Goal: Task Accomplishment & Management: Manage account settings

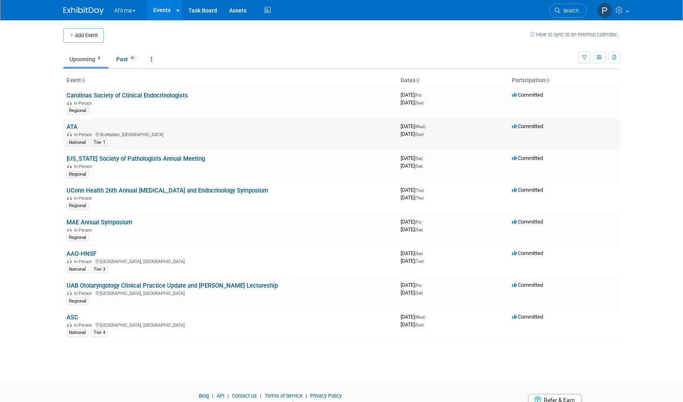
click at [103, 126] on td "ATA In-Person [GEOGRAPHIC_DATA], [GEOGRAPHIC_DATA] National Tier 1" at bounding box center [230, 135] width 334 height 32
click at [71, 126] on link "ATA" at bounding box center [72, 126] width 11 height 7
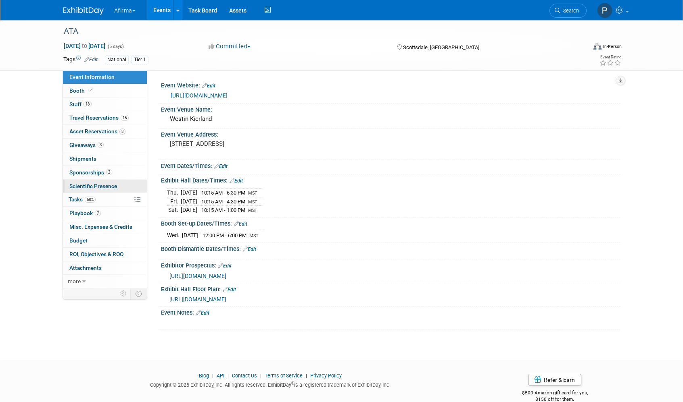
click at [89, 184] on span "Scientific Presence" at bounding box center [93, 186] width 48 height 6
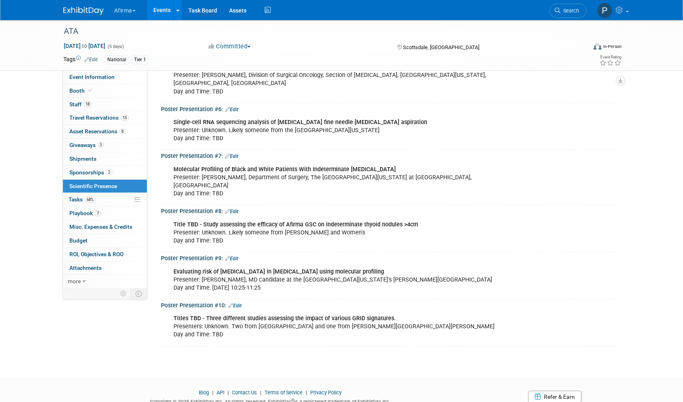
scroll to position [274, 0]
click at [235, 222] on b "Title TBD - Study assessing the efficacy of Afirma GSC on indeterminate thyoid …" at bounding box center [295, 225] width 244 height 7
click at [235, 210] on link "Edit" at bounding box center [231, 213] width 13 height 6
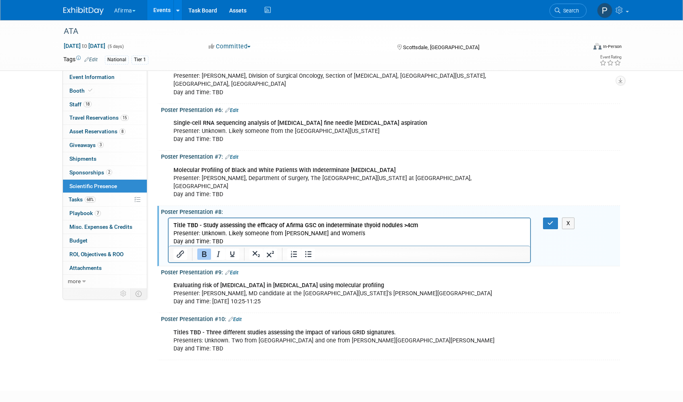
scroll to position [0, 0]
drag, startPoint x: 173, startPoint y: 224, endPoint x: 421, endPoint y: 224, distance: 247.6
click at [421, 224] on p "Title TBD - Study assessing the efficacy of Afirma GSC on indeterminate thyoid …" at bounding box center [349, 233] width 352 height 24
click at [369, 232] on p "The impact of nodule size on performance of molecular testing for cytologically…" at bounding box center [349, 233] width 352 height 24
click at [546, 218] on button "button" at bounding box center [550, 224] width 15 height 12
